Goal: Check status: Check status

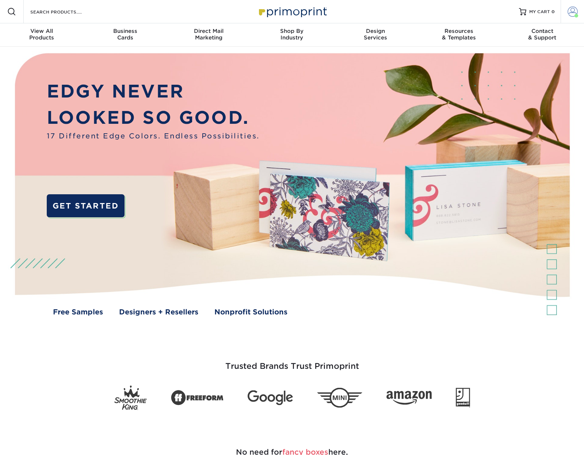
drag, startPoint x: 574, startPoint y: 13, endPoint x: 575, endPoint y: 20, distance: 6.9
click at [574, 13] on span at bounding box center [572, 12] width 10 height 10
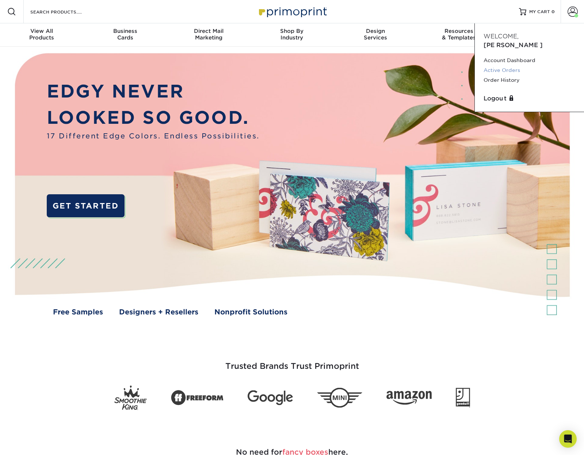
click at [503, 65] on link "Active Orders" at bounding box center [529, 70] width 92 height 10
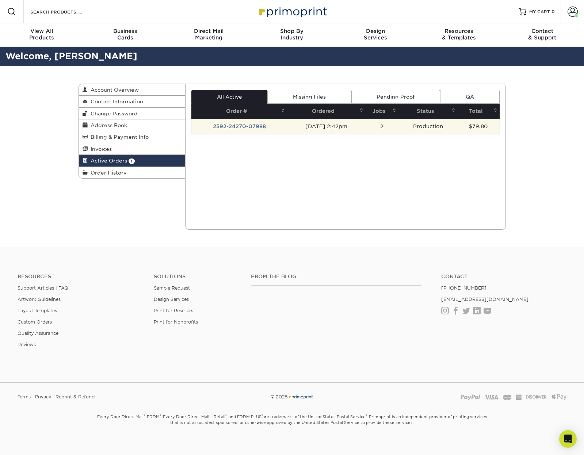
click at [307, 130] on td "09/02/2025 2:42pm" at bounding box center [326, 126] width 78 height 15
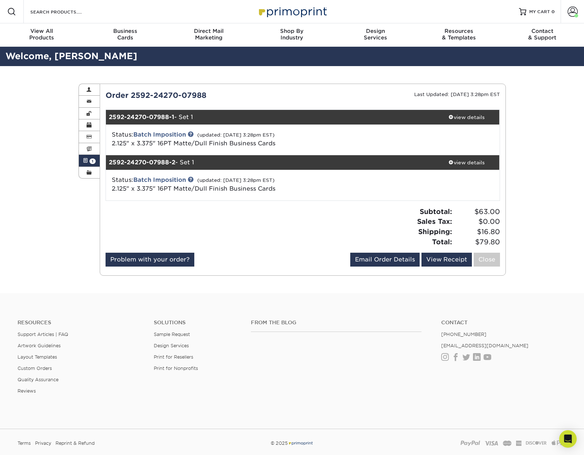
click at [213, 237] on div at bounding box center [201, 230] width 203 height 46
click at [292, 13] on img at bounding box center [292, 12] width 73 height 16
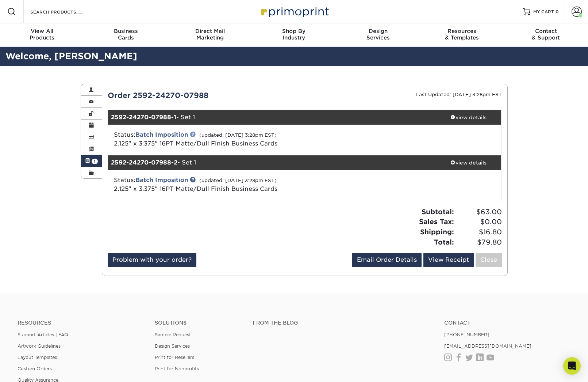
click at [195, 137] on link at bounding box center [193, 134] width 6 height 6
